Goal: Learn about a topic

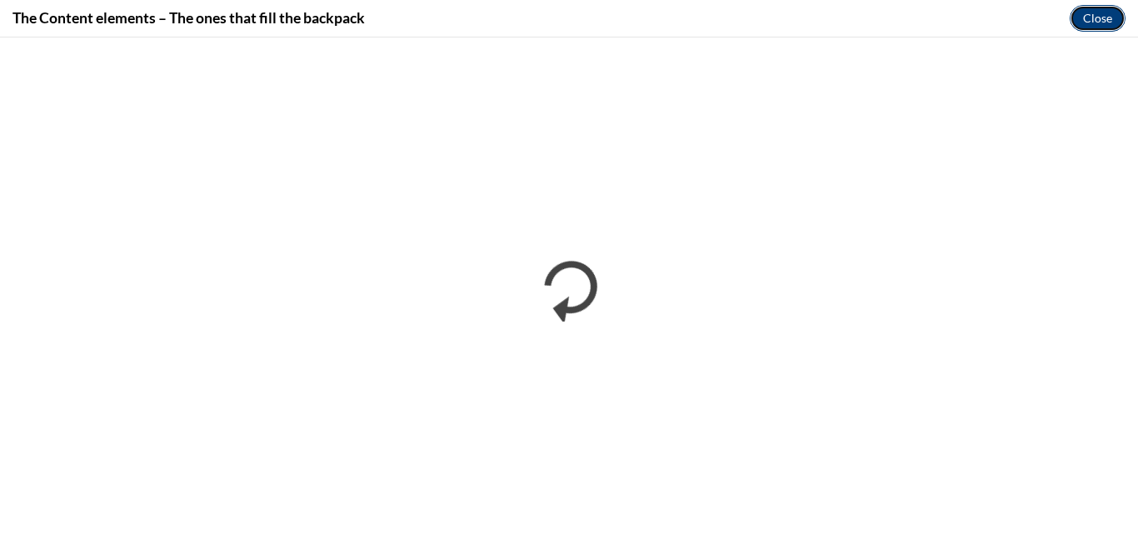
click at [1086, 20] on button "Close" at bounding box center [1097, 18] width 56 height 27
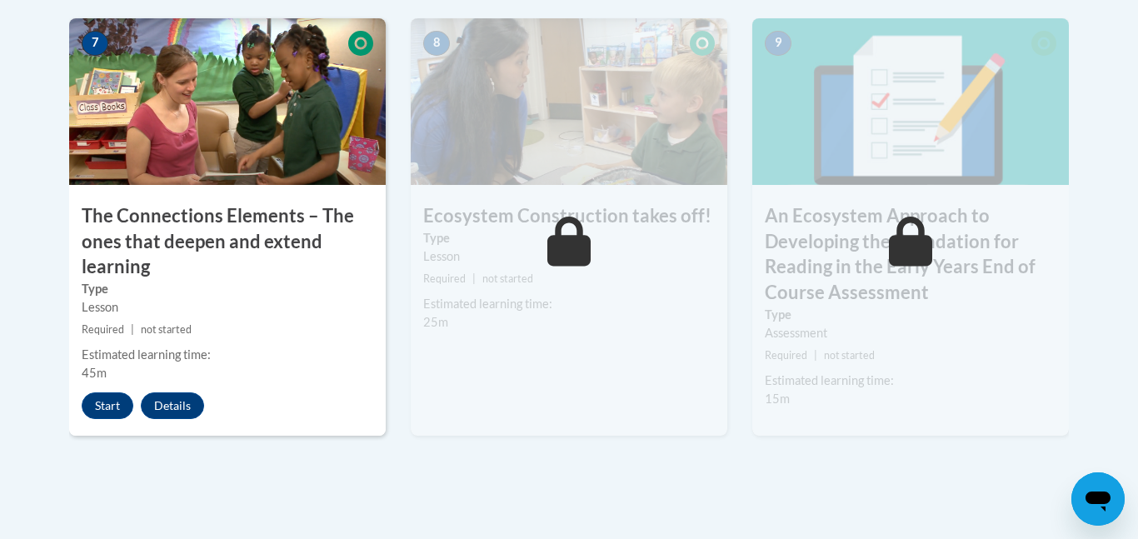
scroll to position [1504, 0]
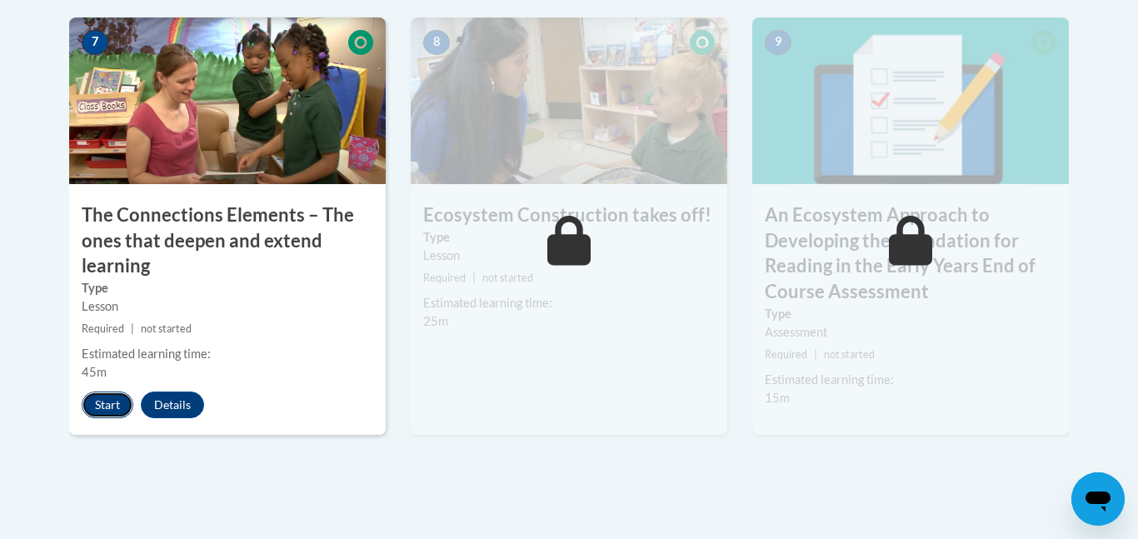
click at [110, 404] on button "Start" at bounding box center [108, 404] width 52 height 27
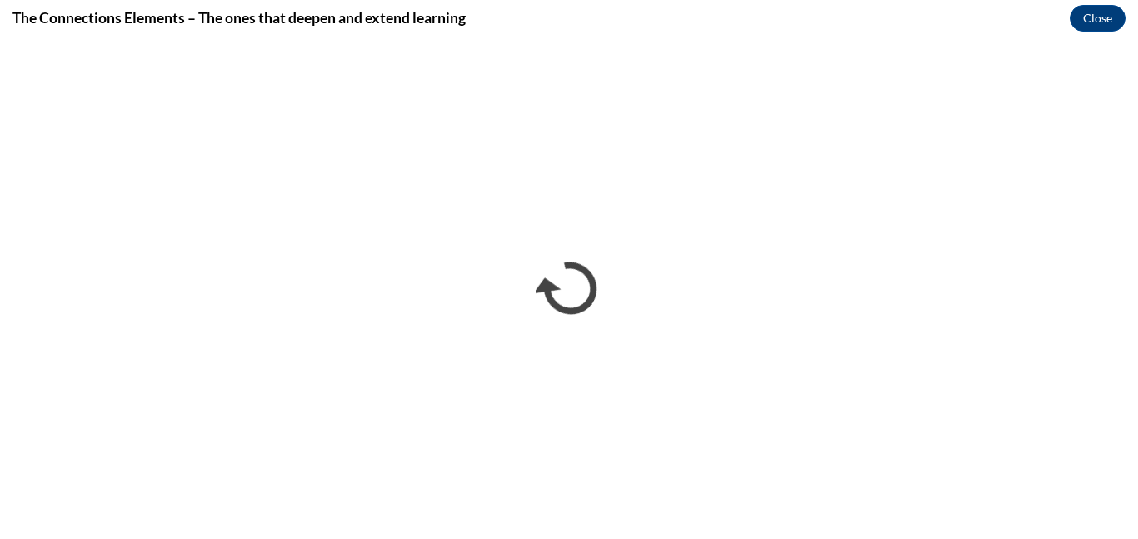
scroll to position [0, 0]
